Goal: Task Accomplishment & Management: Use online tool/utility

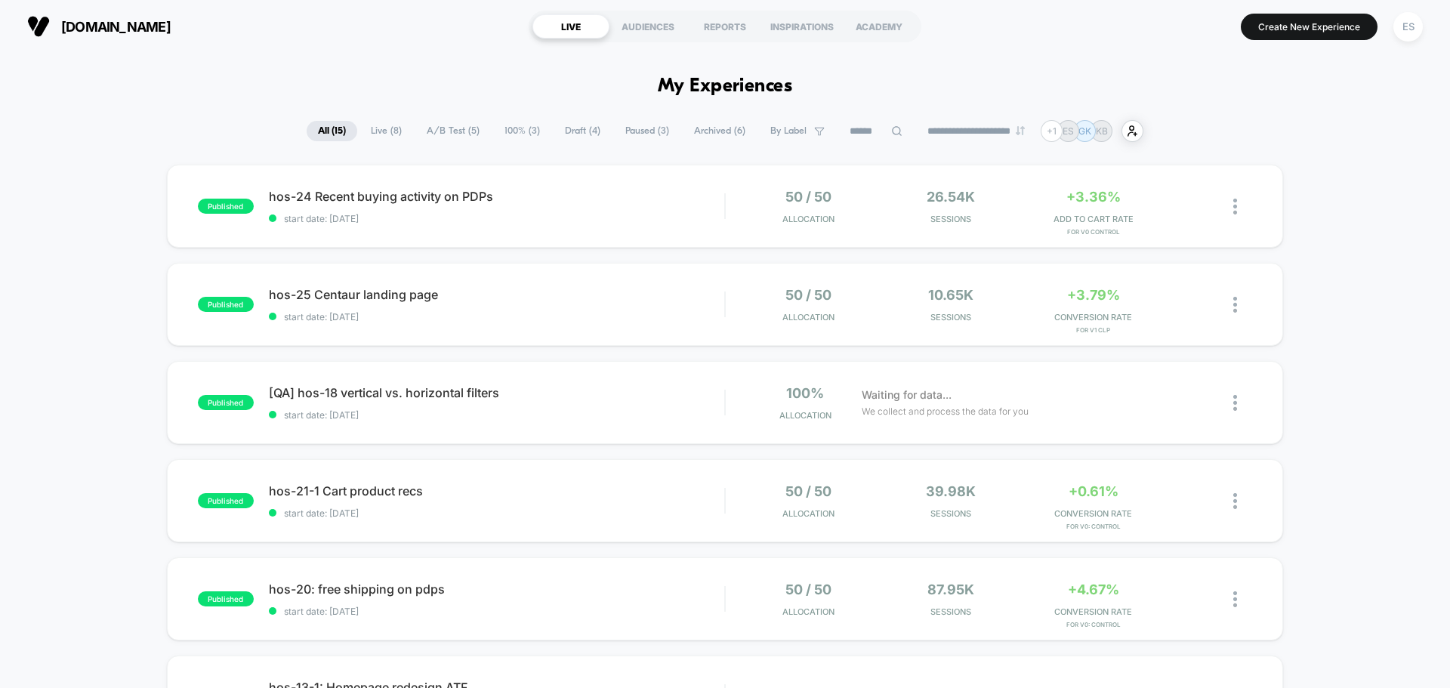
scroll to position [539, 0]
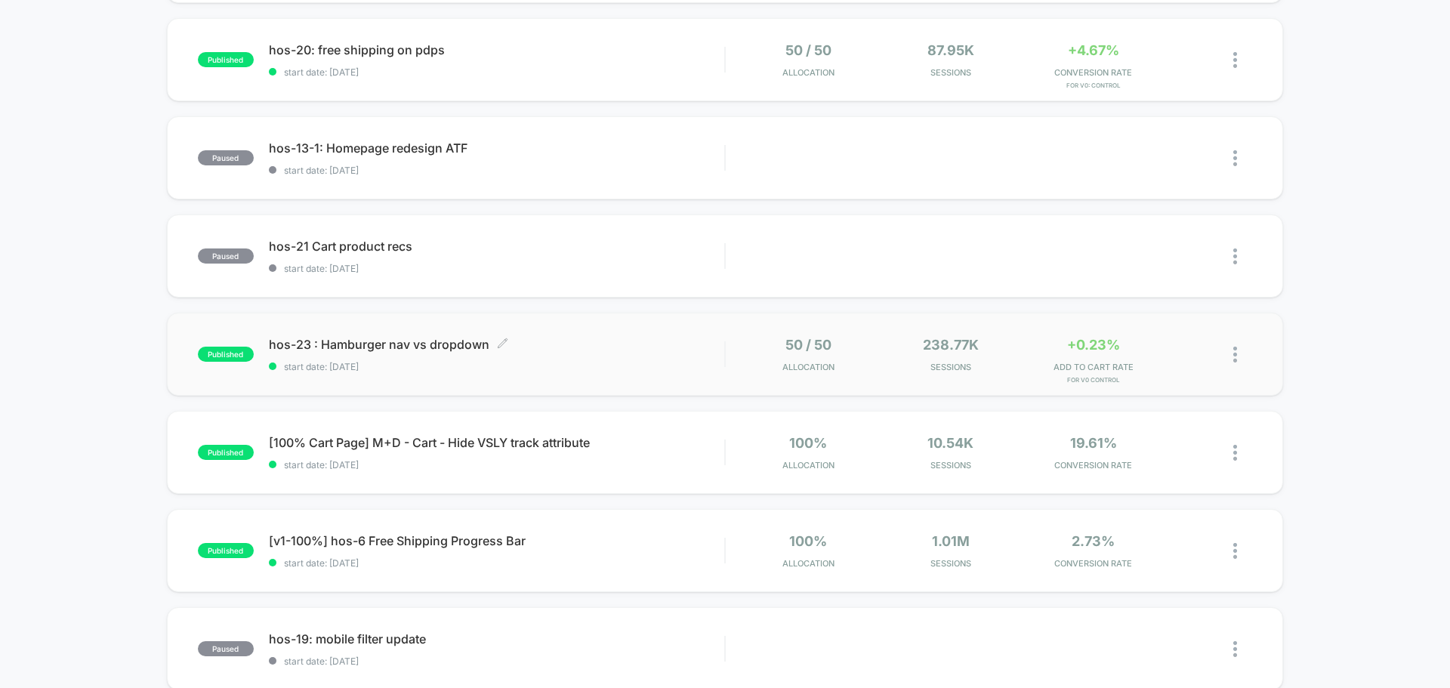
click at [375, 345] on span "hos-23 : Hamburger nav vs dropdown Click to edit experience details" at bounding box center [496, 344] width 455 height 15
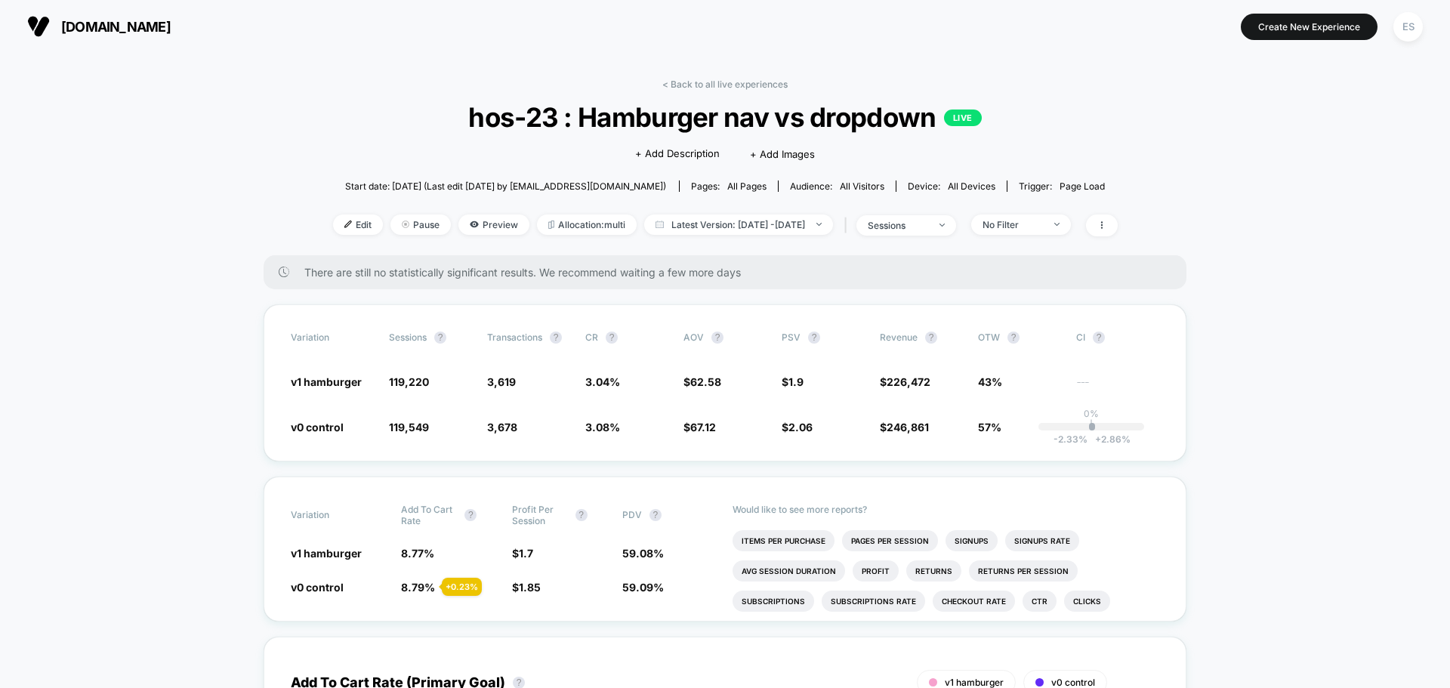
click at [342, 235] on div "Edit Pause Preview Allocation: multi Latest Version: [DATE] - [DATE] | sessions…" at bounding box center [725, 225] width 785 height 22
click at [346, 224] on span "Edit" at bounding box center [358, 224] width 50 height 20
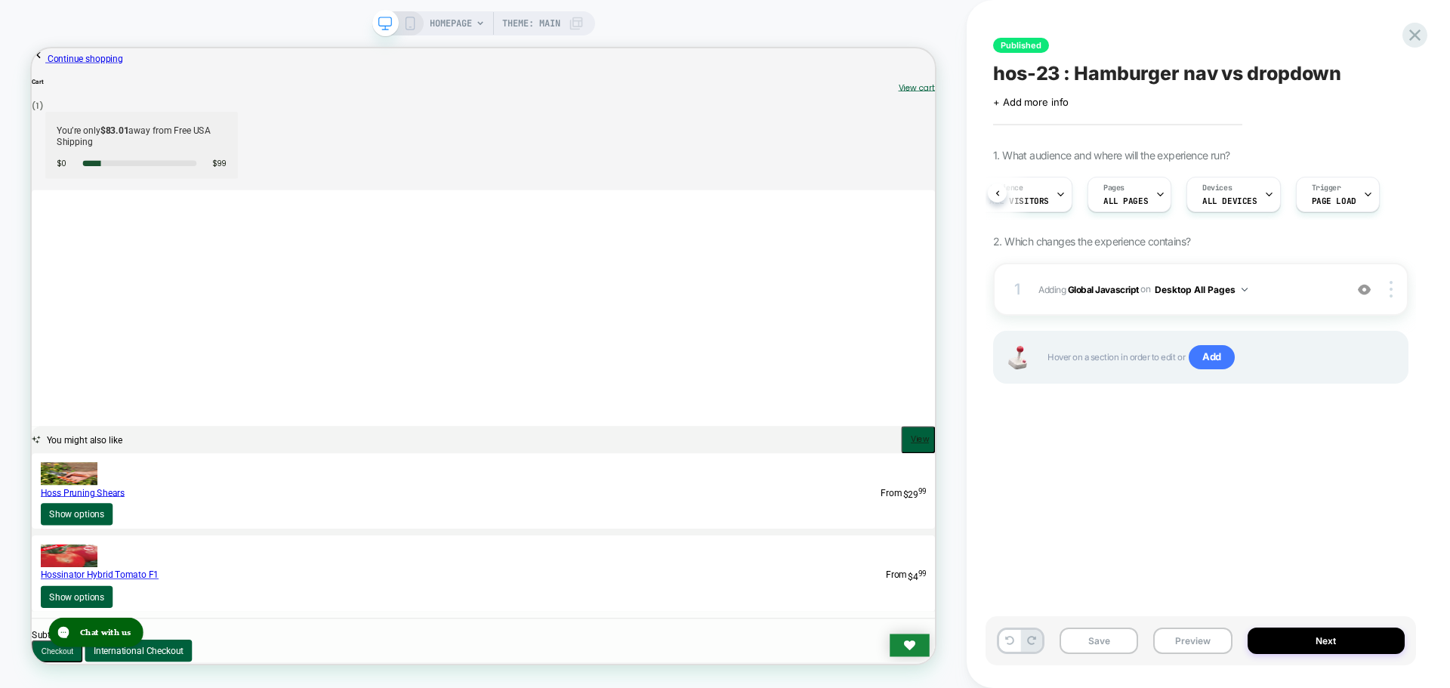
scroll to position [0, 137]
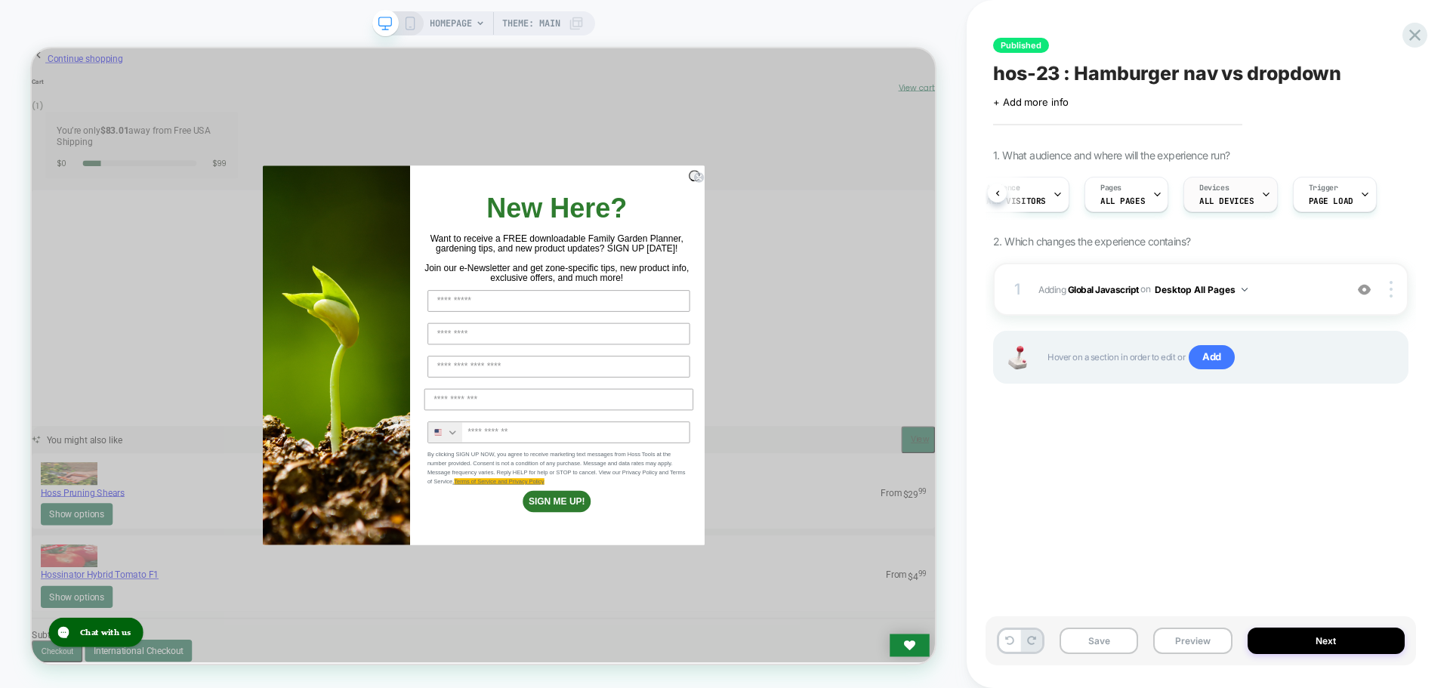
click at [1236, 204] on span "ALL DEVICES" at bounding box center [1226, 201] width 54 height 11
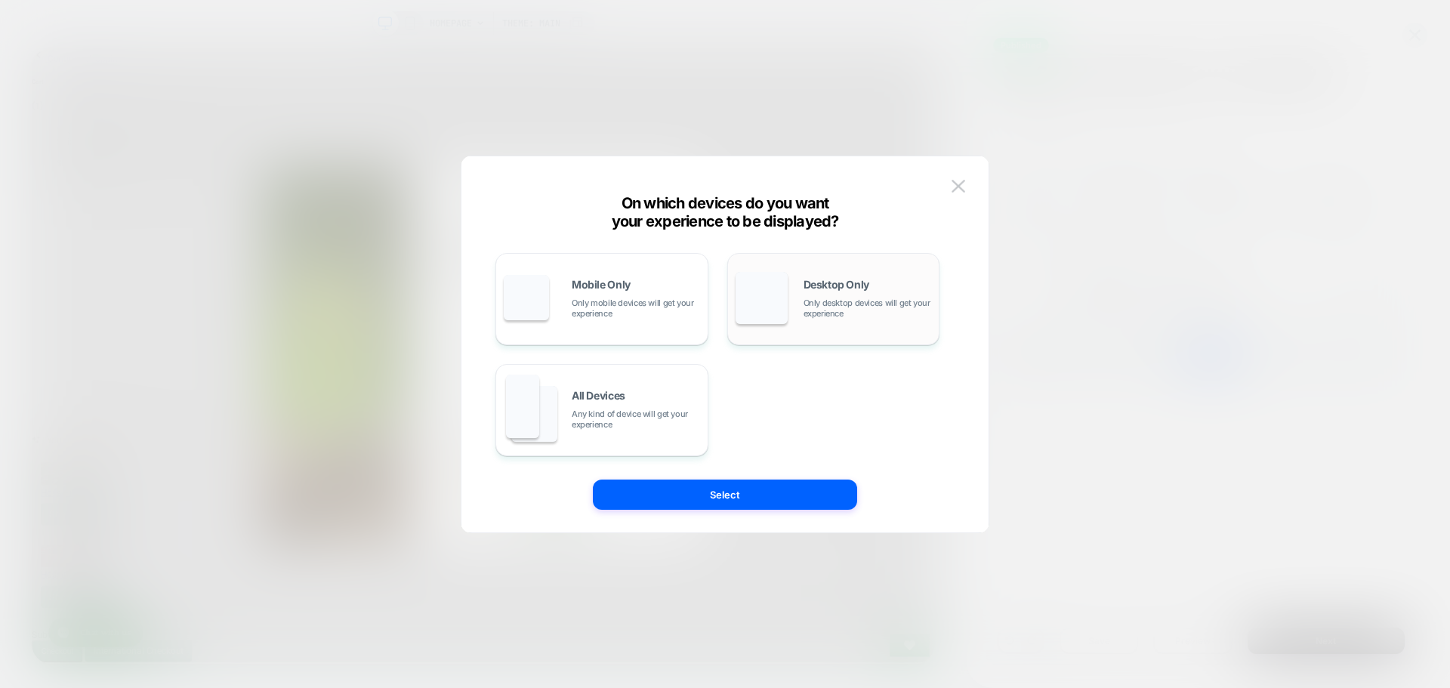
click at [838, 303] on span "Only desktop devices will get your experience" at bounding box center [868, 308] width 128 height 21
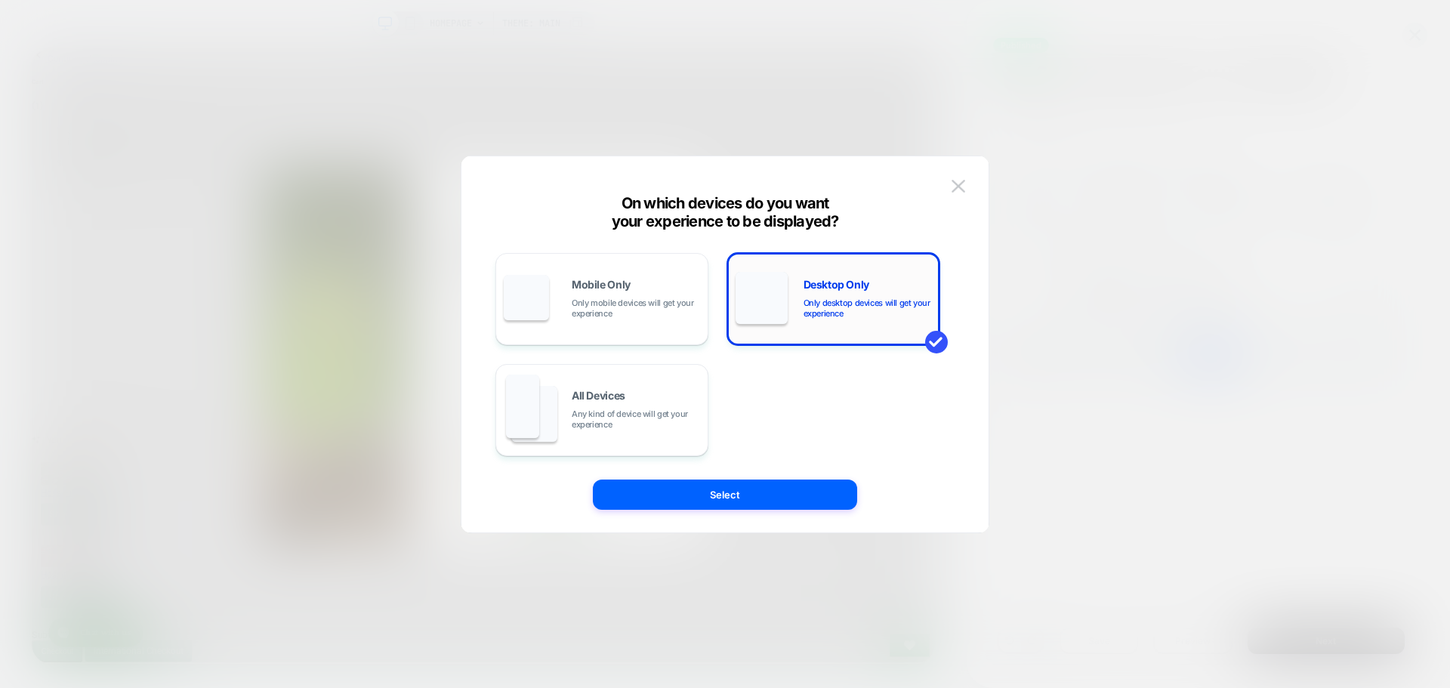
click at [838, 303] on span "Only desktop devices will get your experience" at bounding box center [868, 308] width 128 height 21
click at [781, 478] on div "Mobile Only Only mobile devices will get your experience Desktop Only Only desk…" at bounding box center [718, 345] width 482 height 316
click at [776, 492] on button "Select" at bounding box center [725, 495] width 264 height 30
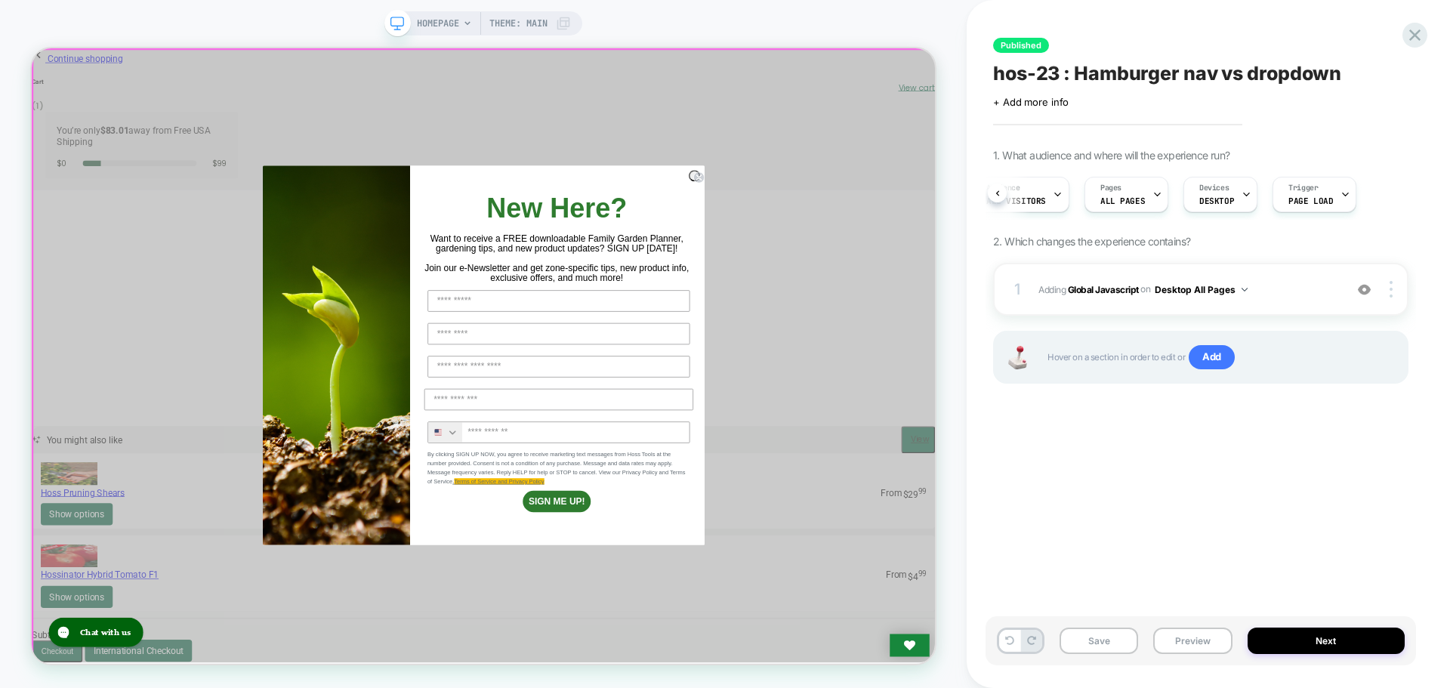
scroll to position [0, 131]
click at [1096, 639] on button "Save" at bounding box center [1099, 641] width 79 height 26
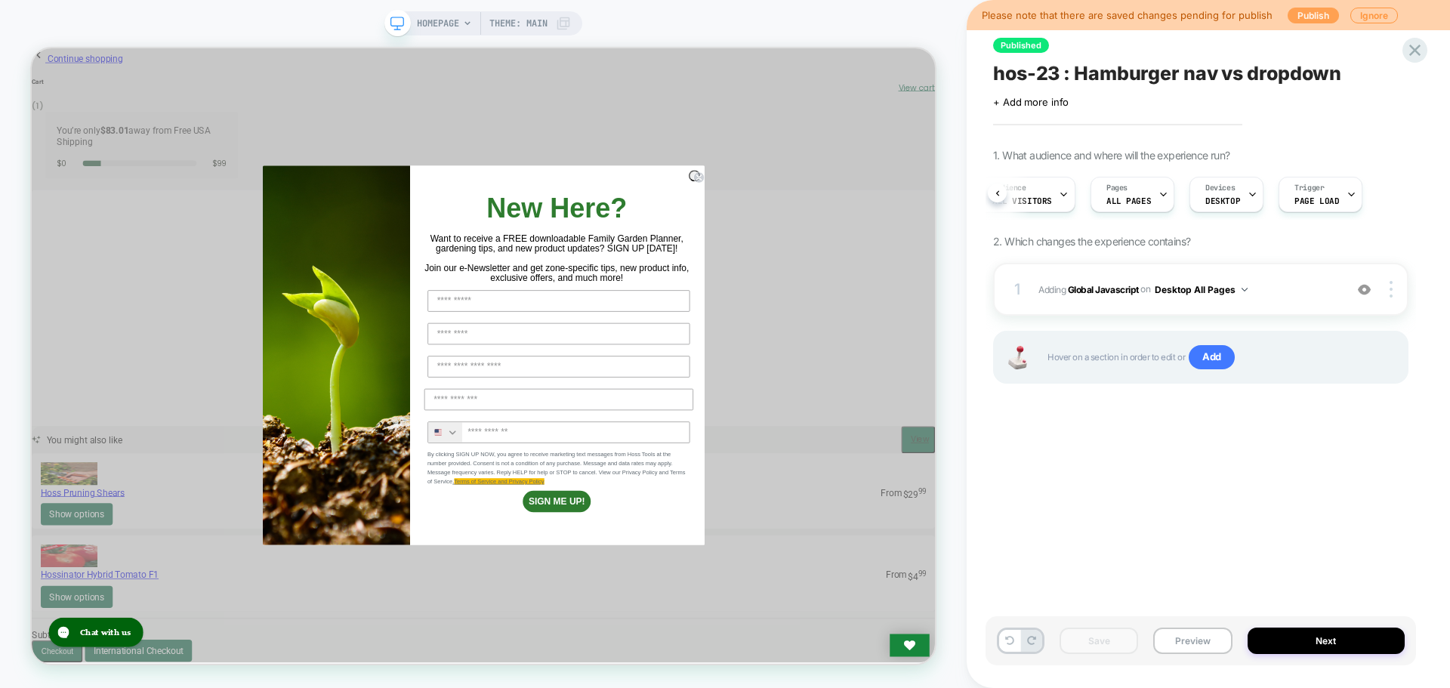
click at [1324, 21] on button "Publish" at bounding box center [1313, 16] width 51 height 16
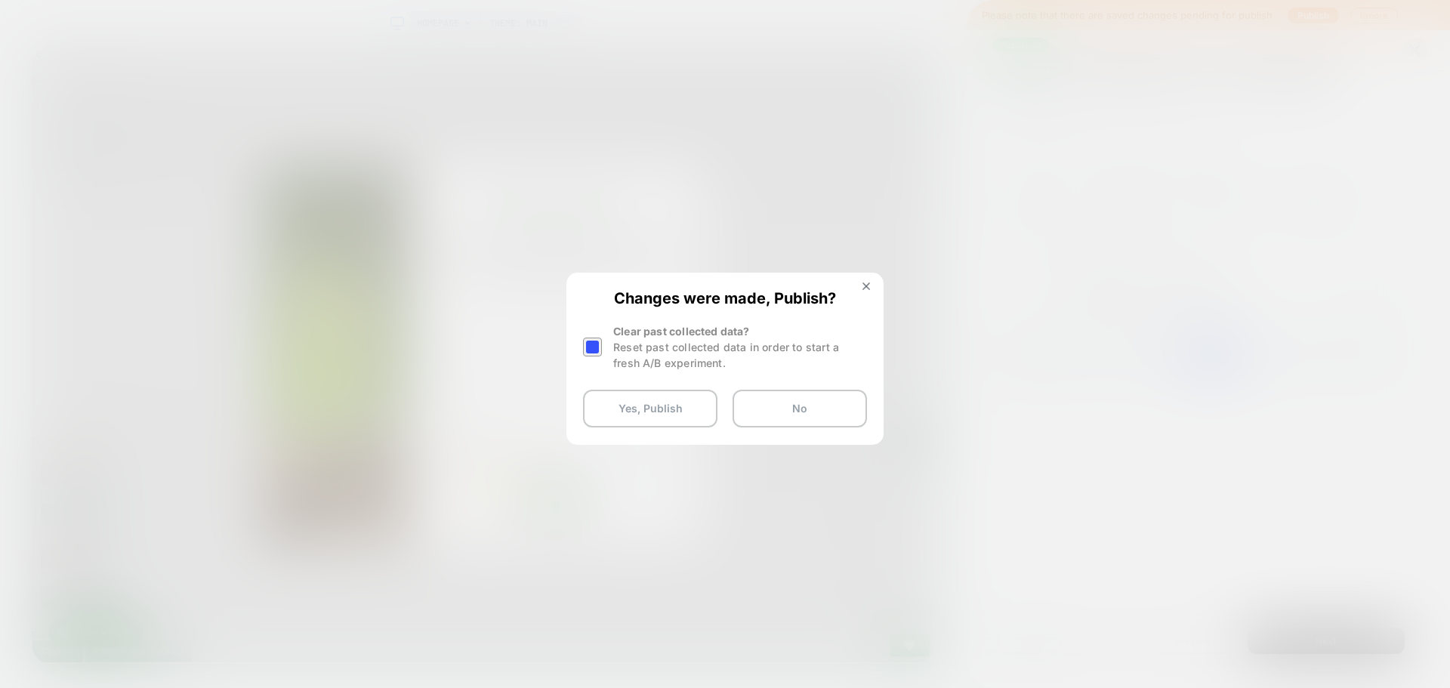
click at [604, 347] on div at bounding box center [594, 347] width 23 height 48
click at [591, 352] on div at bounding box center [592, 347] width 19 height 19
click at [637, 416] on button "Yes, Publish" at bounding box center [650, 409] width 134 height 38
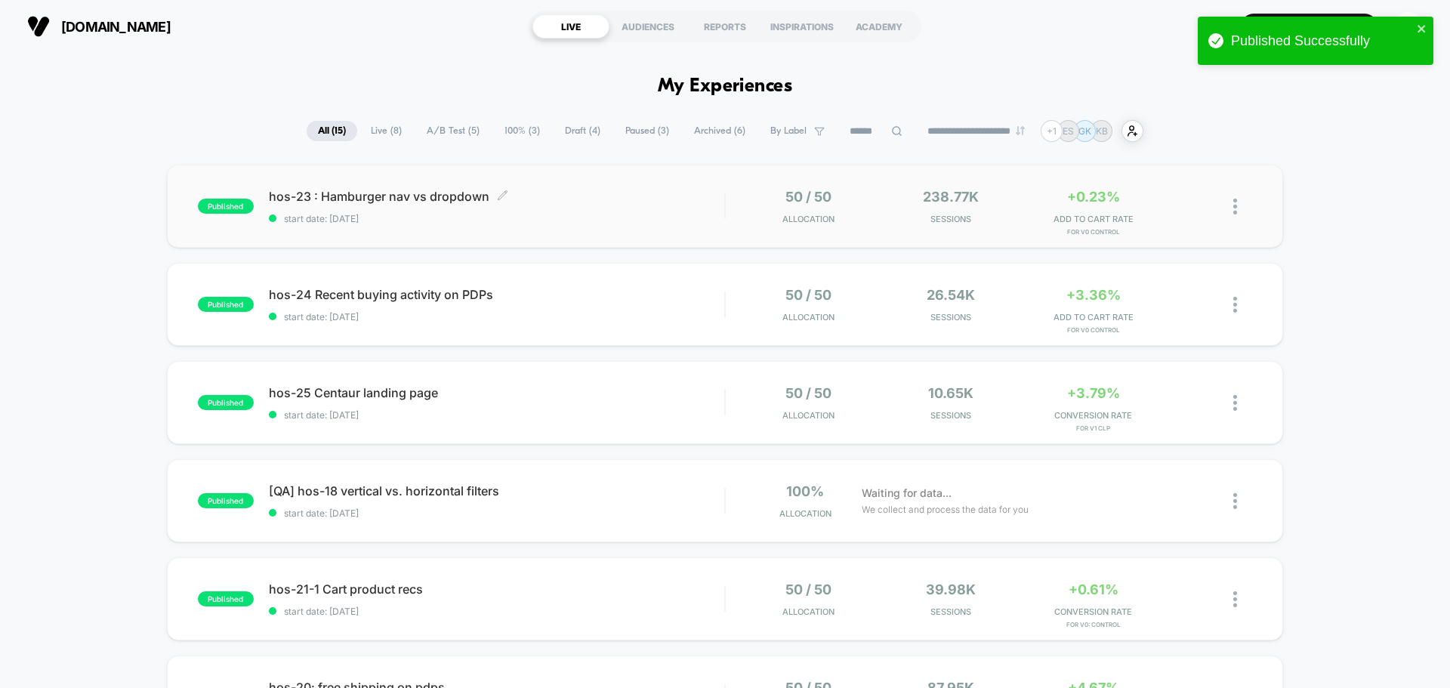
click at [415, 195] on span "hos-23 : Hamburger nav vs dropdown Click to edit experience details" at bounding box center [496, 196] width 455 height 15
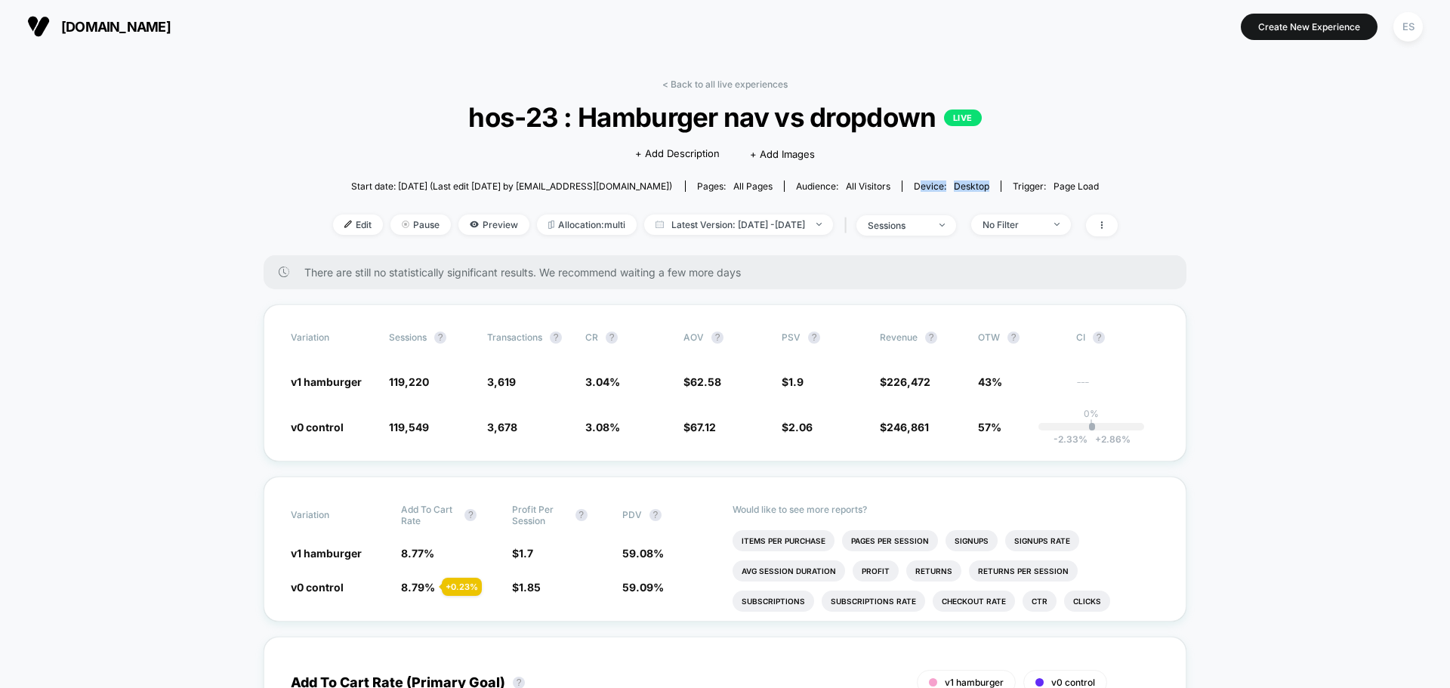
drag, startPoint x: 915, startPoint y: 181, endPoint x: 988, endPoint y: 179, distance: 73.3
click at [988, 179] on div "Start date: [DATE] (Last edit [DATE] by [EMAIL_ADDRESS][DOMAIN_NAME]) Pages: al…" at bounding box center [725, 186] width 785 height 26
